Goal: Information Seeking & Learning: Learn about a topic

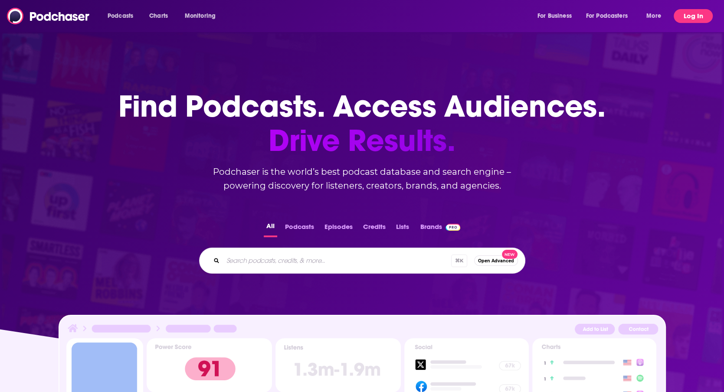
click at [688, 17] on button "Log In" at bounding box center [693, 16] width 39 height 14
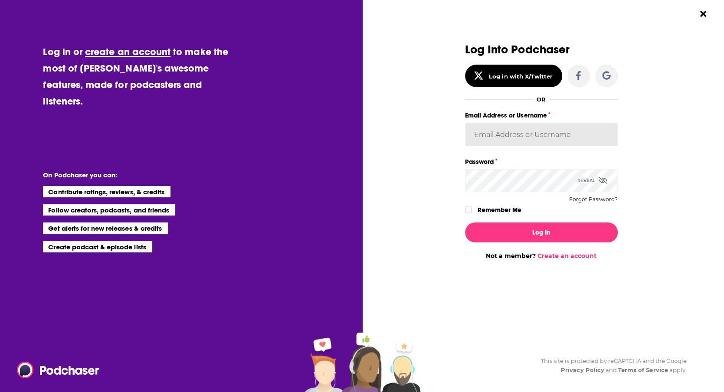
click at [528, 131] on input "Email Address or Username" at bounding box center [541, 134] width 153 height 23
type input "[EMAIL_ADDRESS][DOMAIN_NAME]"
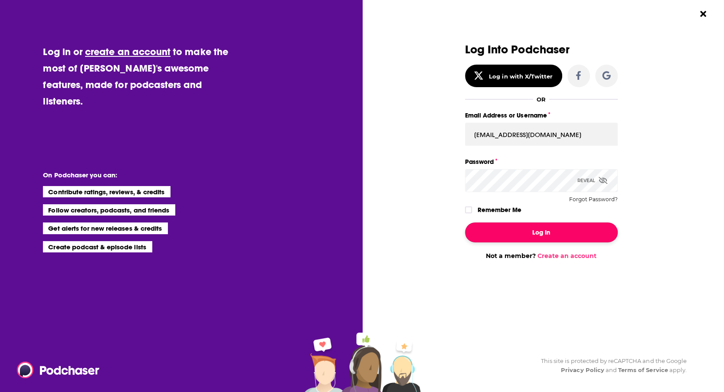
click at [517, 232] on button "Log In" at bounding box center [541, 233] width 153 height 20
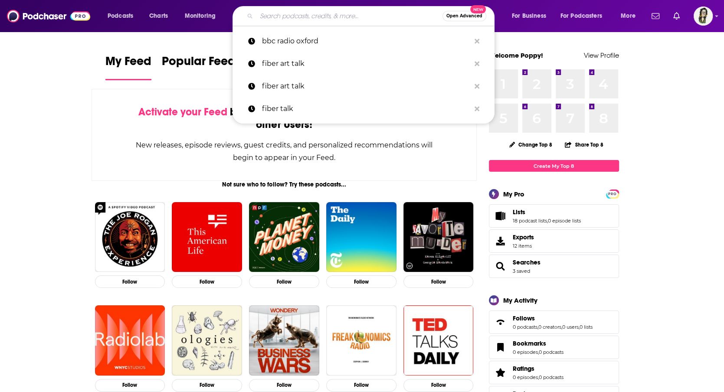
click at [370, 14] on input "Search podcasts, credits, & more..." at bounding box center [349, 16] width 186 height 14
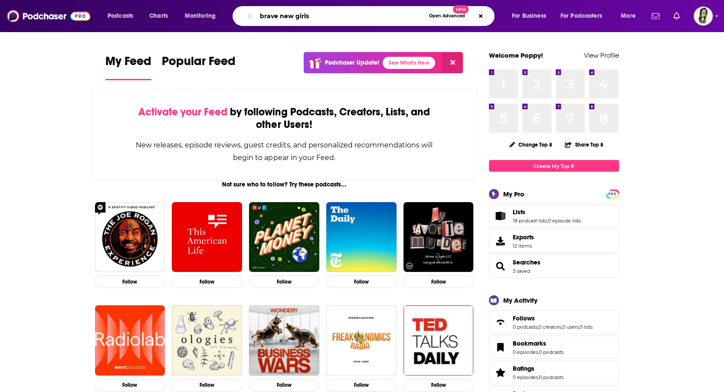
type input "brave new girls"
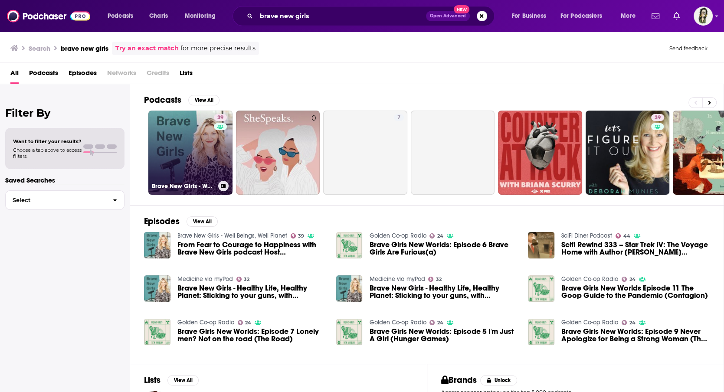
click at [197, 134] on link "39 Brave New Girls - Well Beings, Well Planet" at bounding box center [190, 153] width 84 height 84
